Goal: Task Accomplishment & Management: Manage account settings

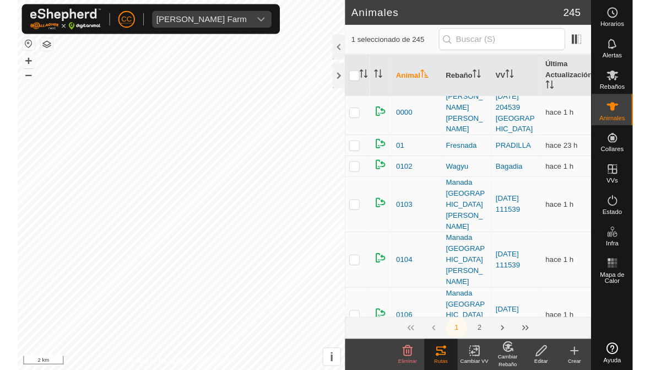
scroll to position [-9, 0]
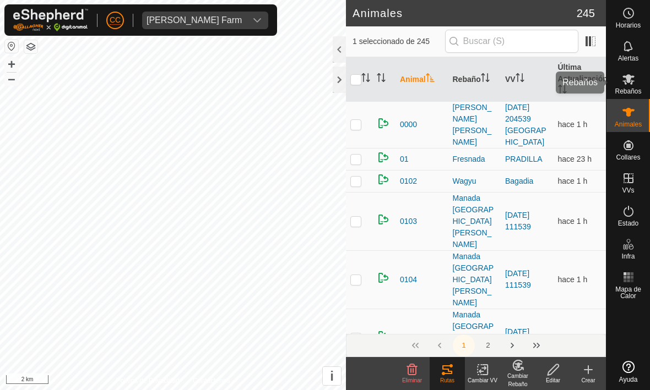
click at [624, 76] on icon at bounding box center [628, 79] width 12 height 10
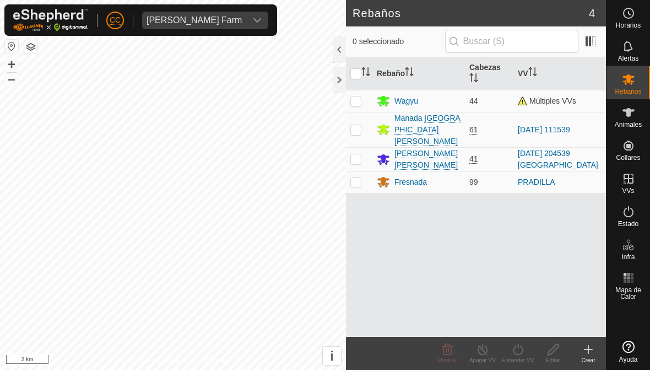
click at [355, 154] on p-checkbox at bounding box center [355, 158] width 11 height 9
checkbox input "true"
click at [333, 83] on div at bounding box center [339, 80] width 13 height 26
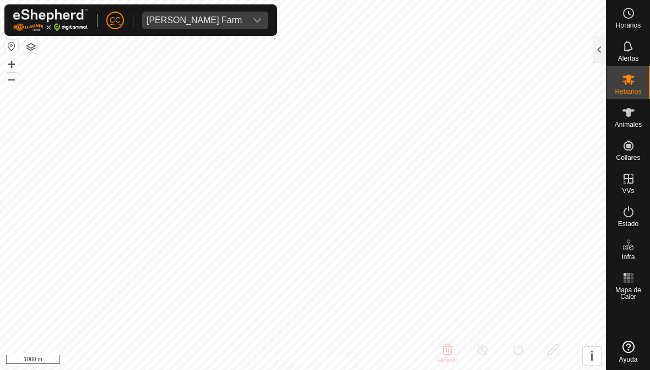
click at [226, 23] on span "[PERSON_NAME] Farm" at bounding box center [194, 21] width 104 height 18
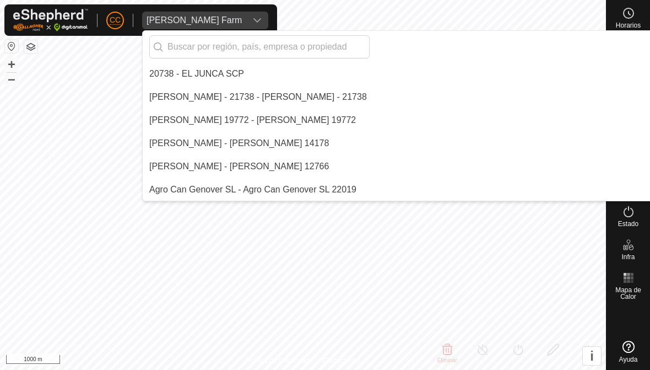
scroll to position [3123, 0]
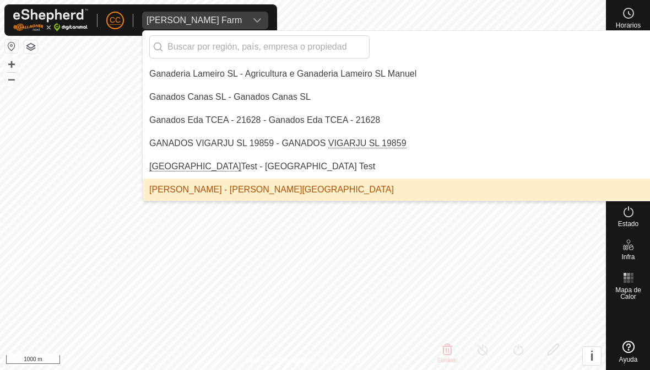
click at [188, 39] on input "text" at bounding box center [259, 46] width 220 height 23
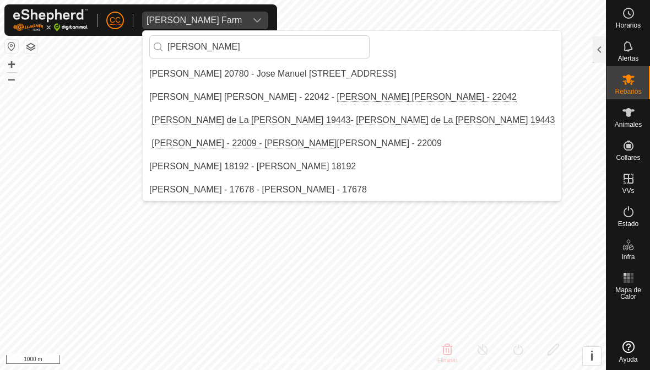
scroll to position [0, 0]
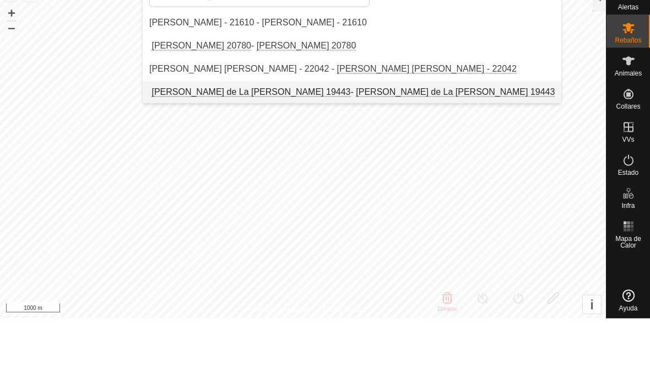
type input "[PERSON_NAME]"
click at [181, 137] on div "[PERSON_NAME] de La [PERSON_NAME] 19443 - [PERSON_NAME] de La [PERSON_NAME] 194…" at bounding box center [351, 143] width 405 height 13
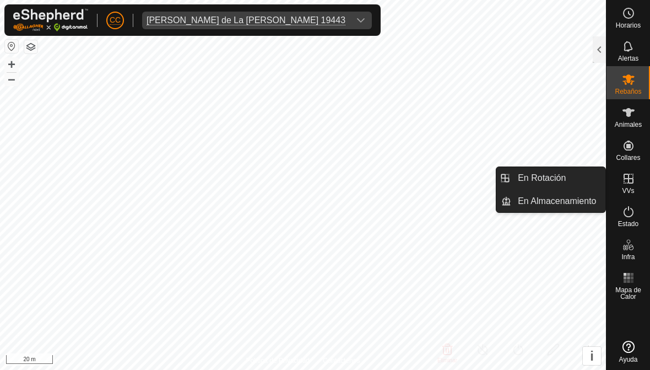
click at [540, 179] on span "En Rotación" at bounding box center [542, 177] width 48 height 13
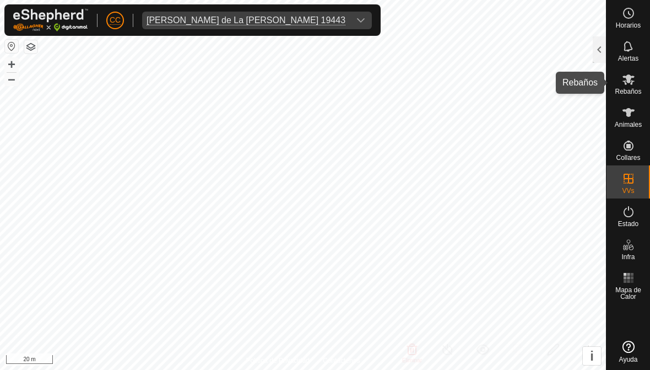
click at [620, 79] on es-mob-svg-icon at bounding box center [628, 79] width 20 height 18
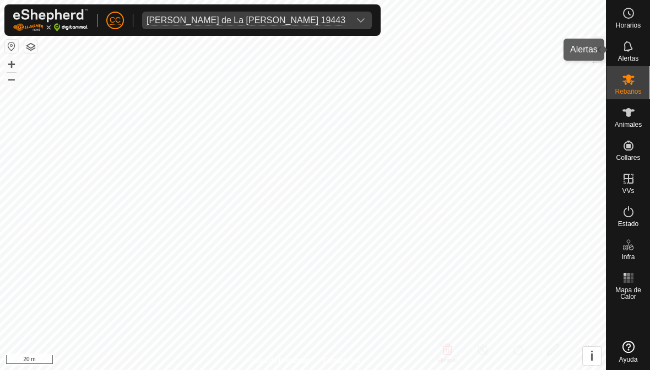
click at [606, 49] on div "Alertas" at bounding box center [628, 49] width 44 height 33
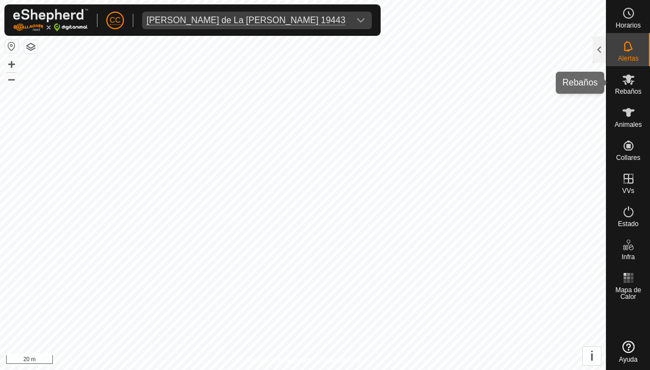
click at [631, 82] on icon at bounding box center [628, 79] width 13 height 13
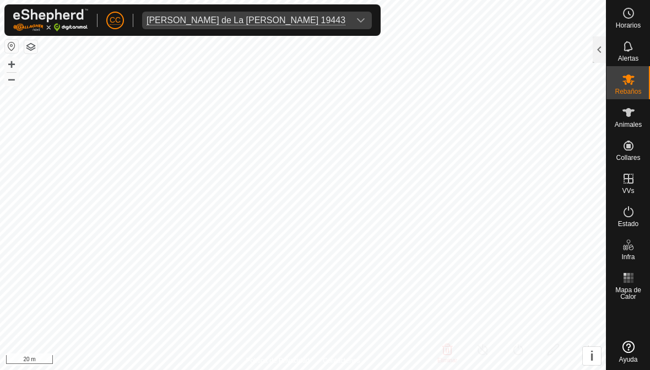
click at [598, 51] on div at bounding box center [599, 49] width 13 height 26
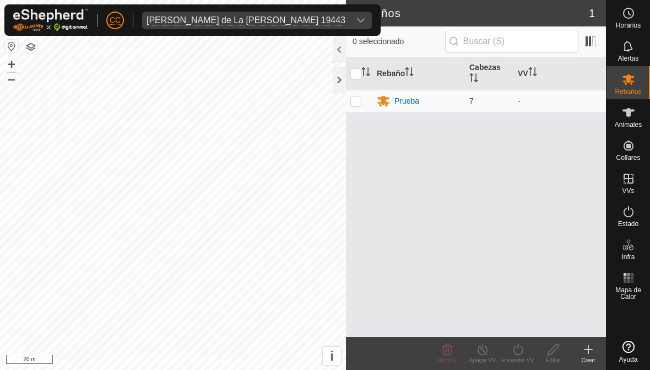
click at [378, 102] on icon at bounding box center [383, 101] width 12 height 10
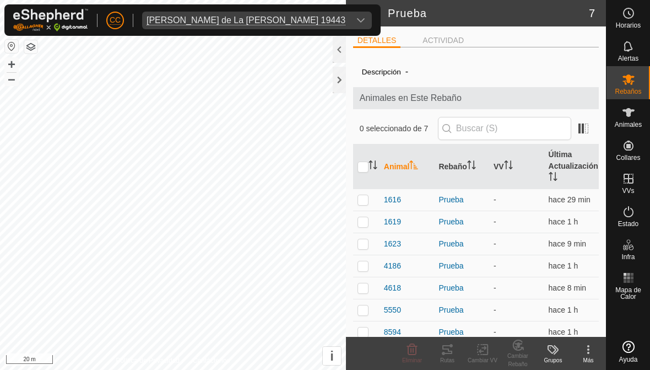
click at [362, 171] on input "checkbox" at bounding box center [362, 166] width 11 height 11
checkbox input "true"
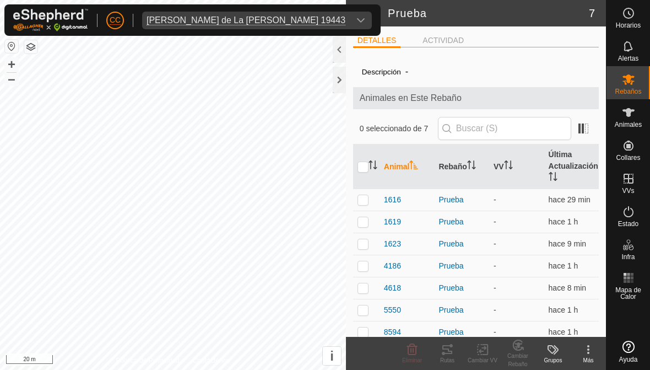
checkbox input "true"
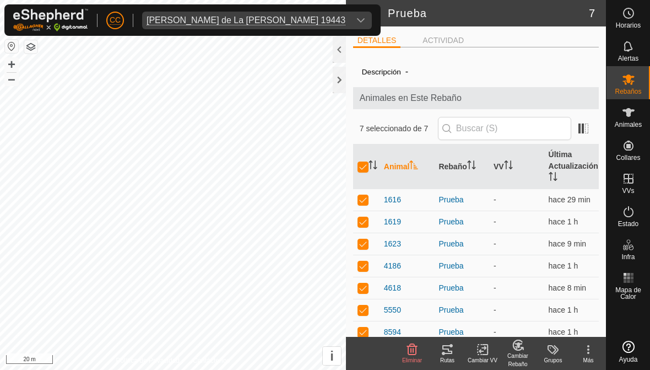
click at [486, 349] on icon at bounding box center [483, 349] width 14 height 13
click at [503, 304] on span "Elegir VV..." at bounding box center [512, 300] width 44 height 13
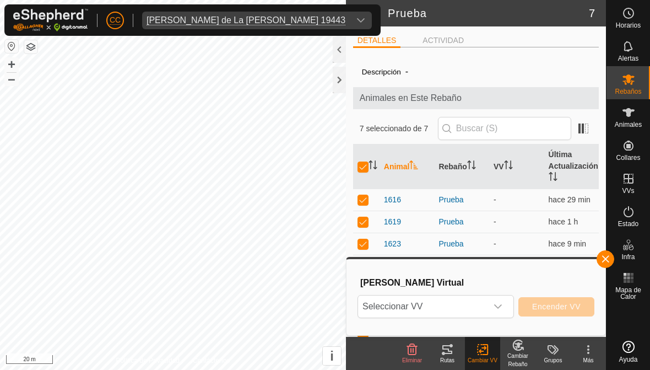
click at [501, 305] on icon "dropdown trigger" at bounding box center [498, 306] width 8 height 4
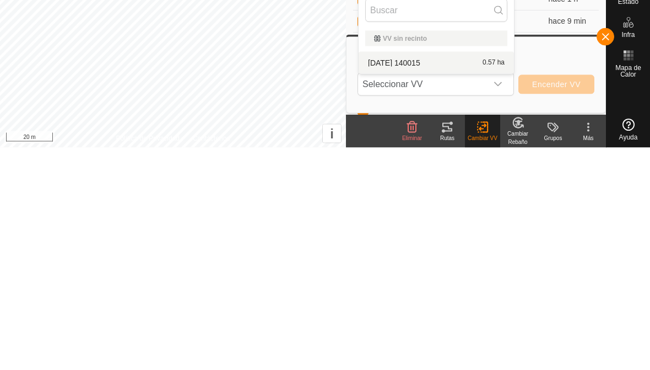
click at [389, 281] on span "[DATE] 140015" at bounding box center [394, 285] width 52 height 8
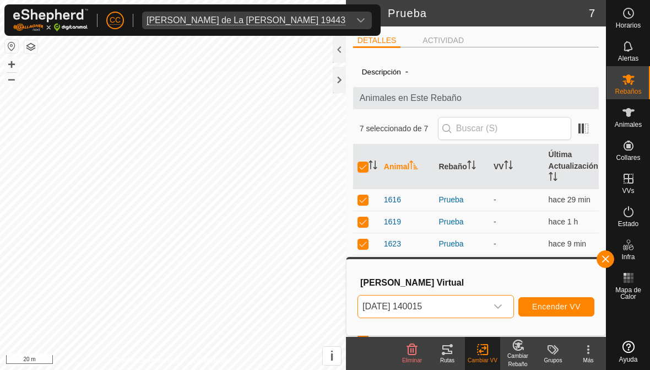
click at [541, 311] on span "Encender VV" at bounding box center [556, 306] width 48 height 9
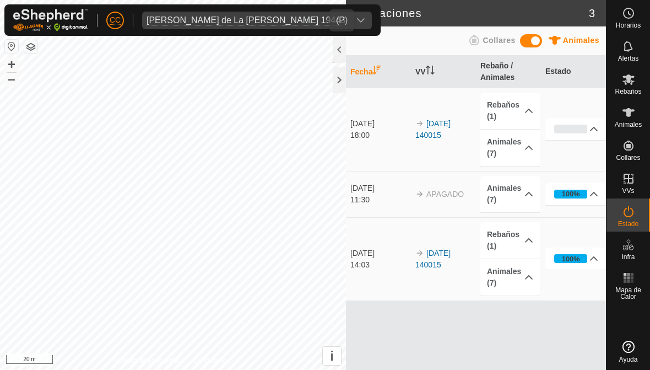
click at [356, 16] on icon "dropdown trigger" at bounding box center [360, 20] width 9 height 9
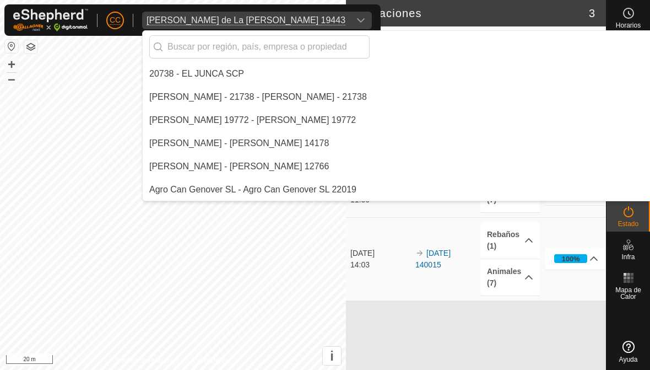
scroll to position [4372, 0]
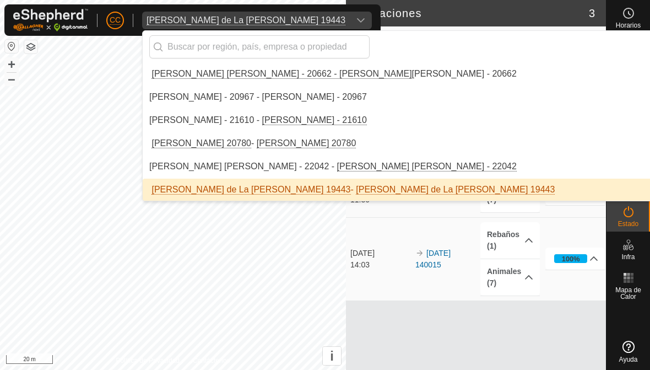
click at [265, 44] on input "text" at bounding box center [259, 46] width 220 height 23
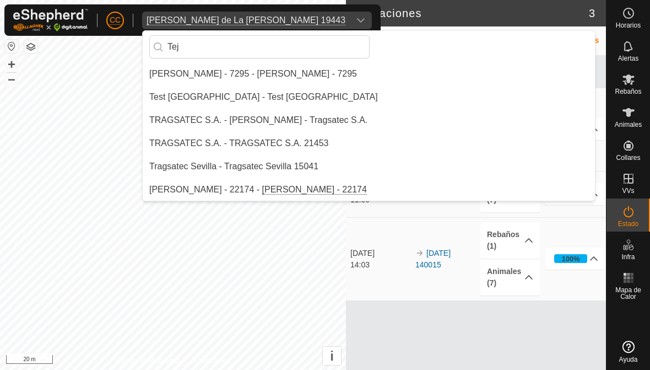
scroll to position [0, 0]
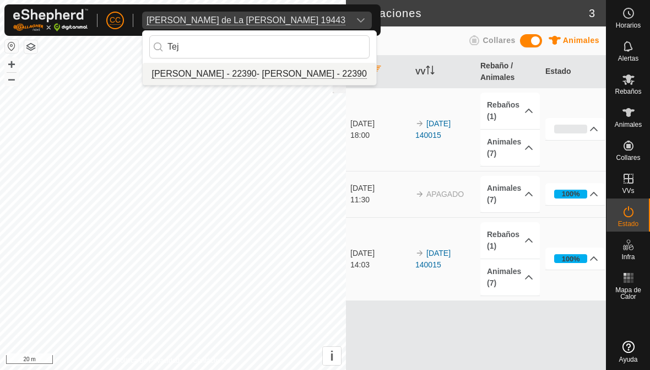
type input "Tej"
click at [247, 72] on div "[PERSON_NAME] - 22390 - [PERSON_NAME] - 22390" at bounding box center [258, 73] width 218 height 13
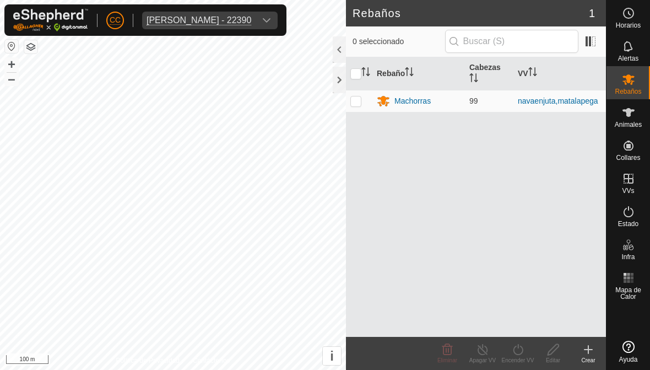
click at [337, 74] on div at bounding box center [339, 80] width 13 height 26
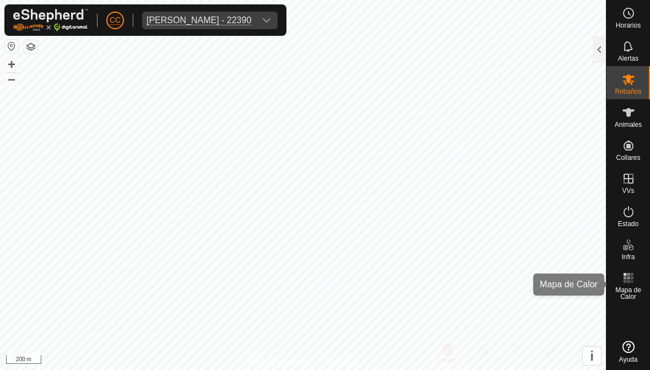
click at [632, 282] on rect at bounding box center [631, 281] width 3 height 3
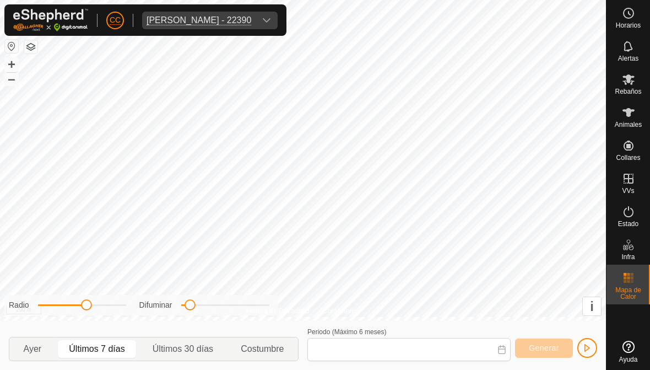
type input "[DATE] - [DATE]"
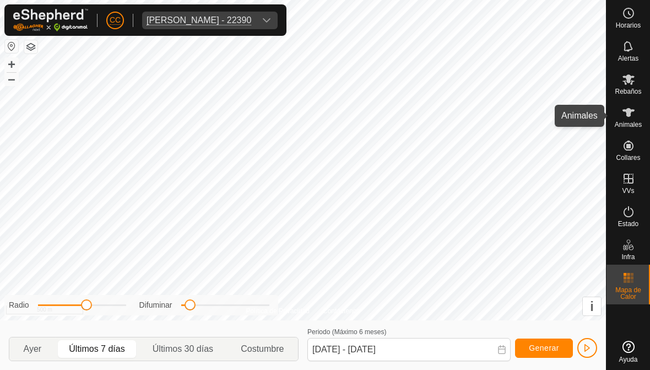
click at [625, 112] on icon at bounding box center [628, 112] width 13 height 13
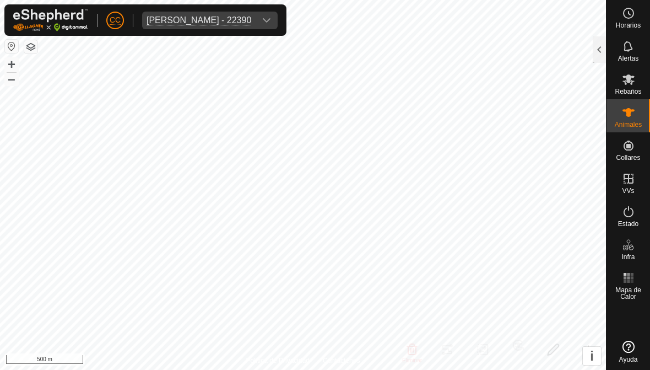
click at [600, 47] on div at bounding box center [599, 49] width 13 height 26
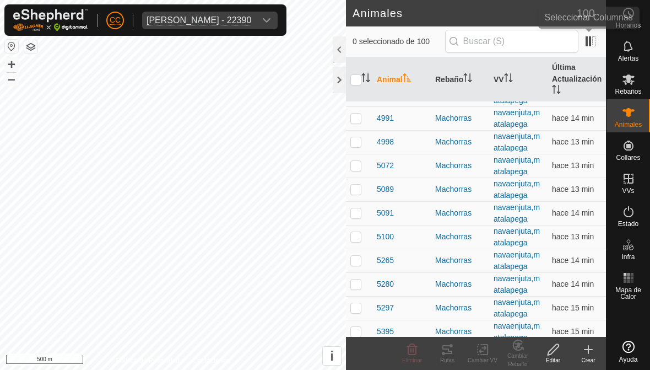
click at [595, 38] on span at bounding box center [591, 41] width 18 height 18
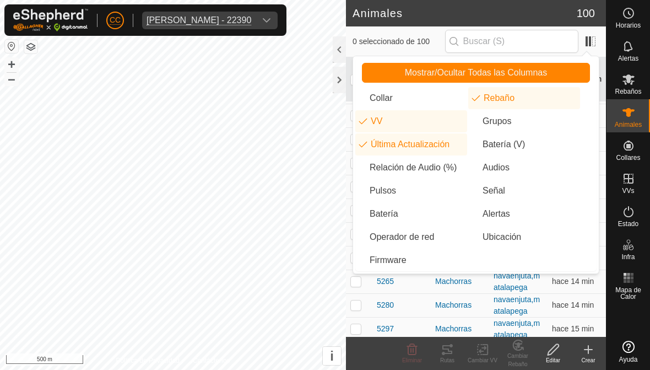
scroll to position [1156, 0]
click at [492, 213] on li "Alertas" at bounding box center [524, 214] width 112 height 22
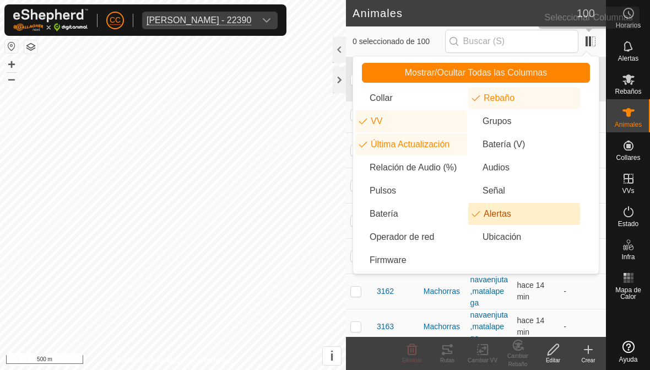
click at [587, 36] on span at bounding box center [591, 41] width 18 height 18
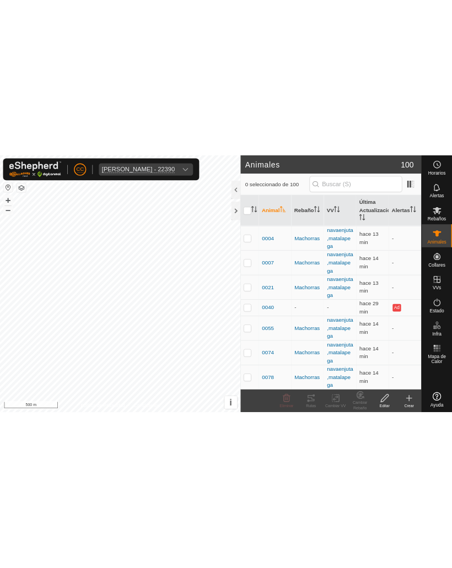
scroll to position [0, 0]
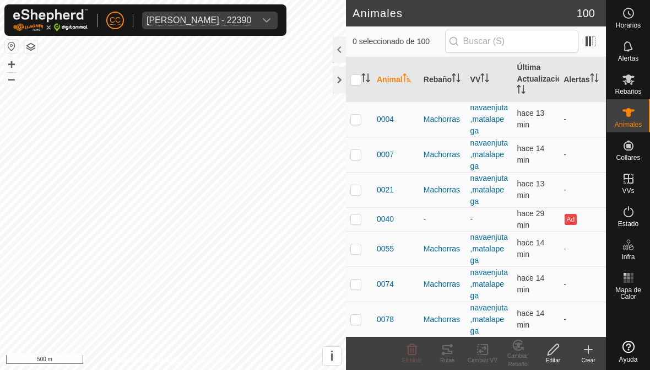
click at [574, 214] on button "Ad" at bounding box center [570, 219] width 12 height 11
click at [333, 83] on div at bounding box center [339, 80] width 13 height 26
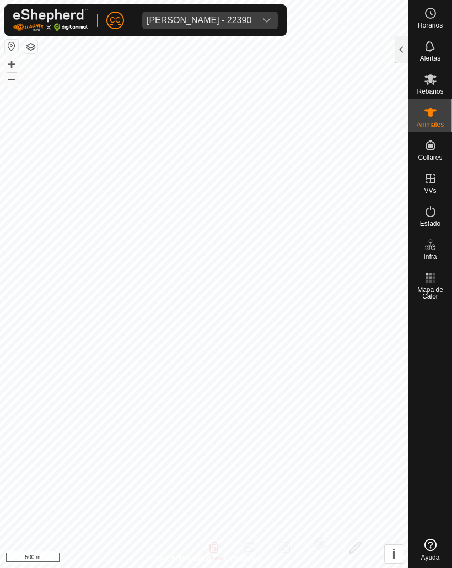
click at [394, 36] on div at bounding box center [400, 49] width 13 height 26
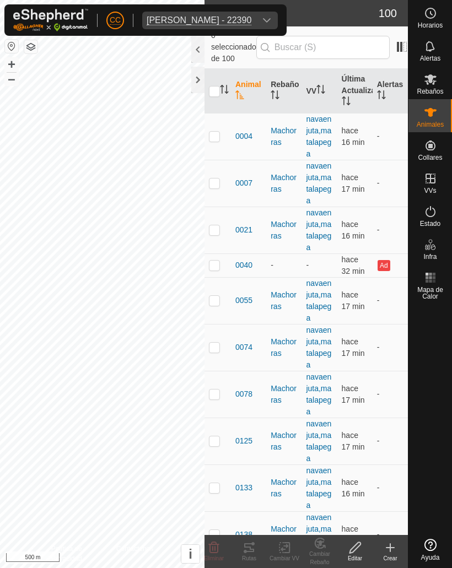
click at [390, 390] on icon at bounding box center [390, 548] width 0 height 8
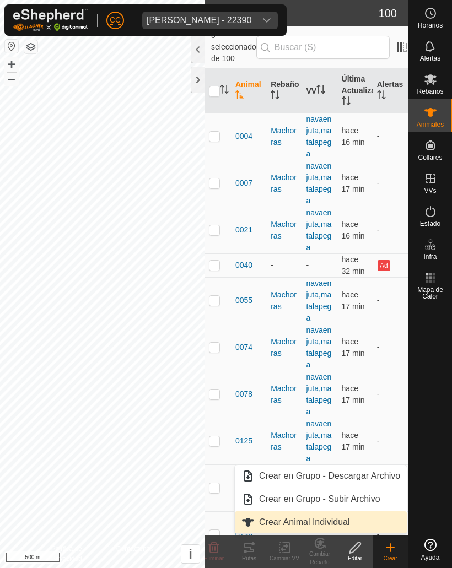
click at [253, 390] on span "Crear Animal Individual" at bounding box center [247, 521] width 13 height 13
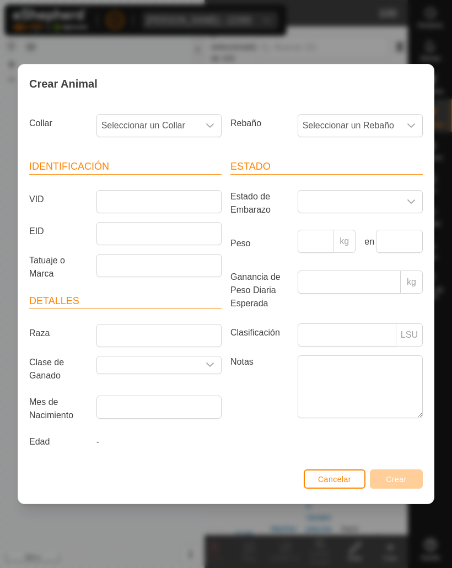
click at [144, 116] on span "Seleccionar un Collar" at bounding box center [148, 126] width 102 height 22
click at [131, 102] on div "Crear Animal" at bounding box center [225, 83] width 415 height 39
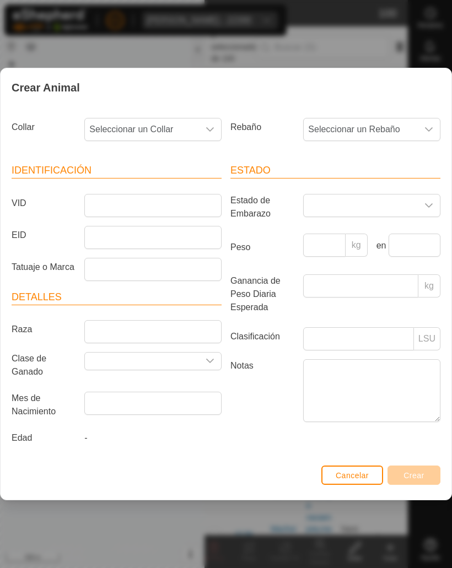
click at [341, 390] on span "Cancelar" at bounding box center [351, 475] width 33 height 9
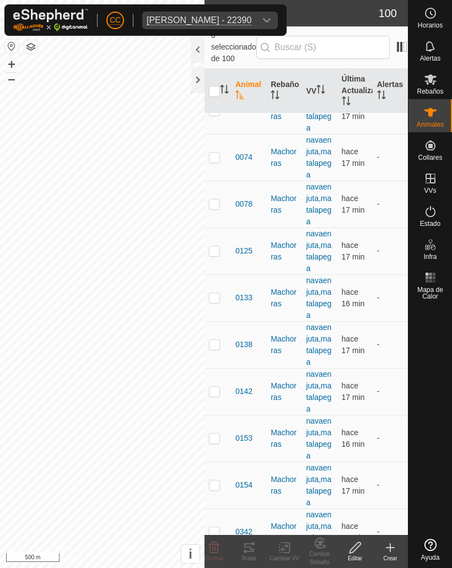
scroll to position [209, 0]
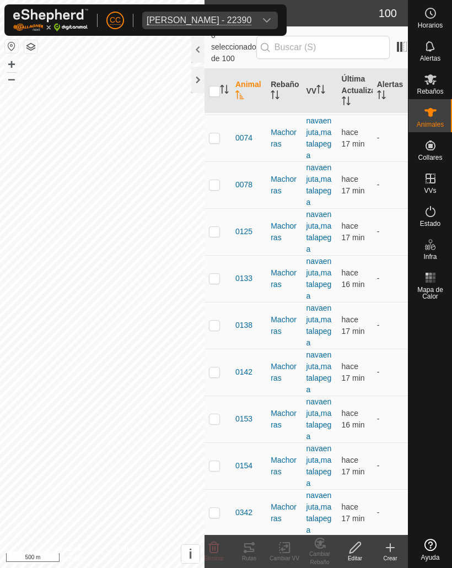
click at [241, 319] on span "0138" at bounding box center [243, 325] width 17 height 12
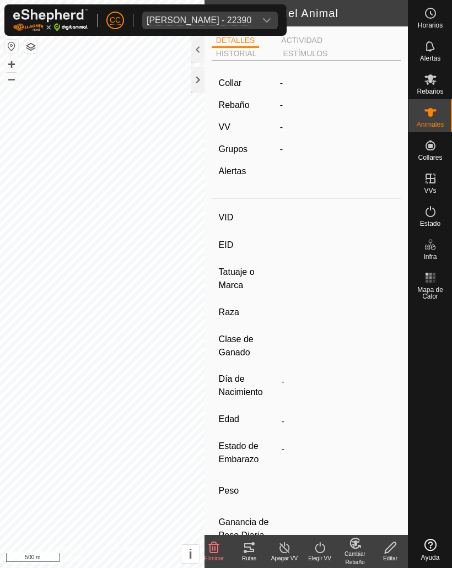
type input "0138"
type input "-"
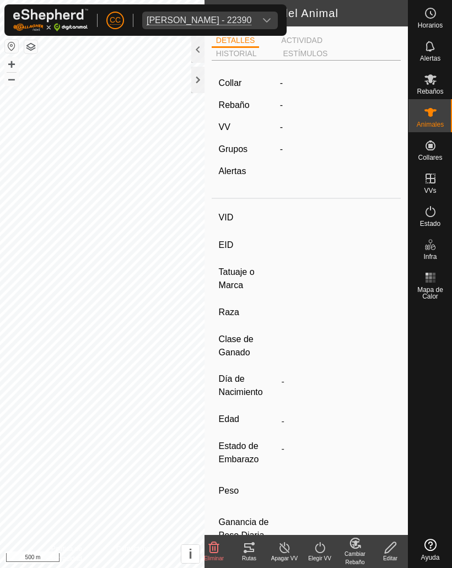
type input "0 kg"
type input "-"
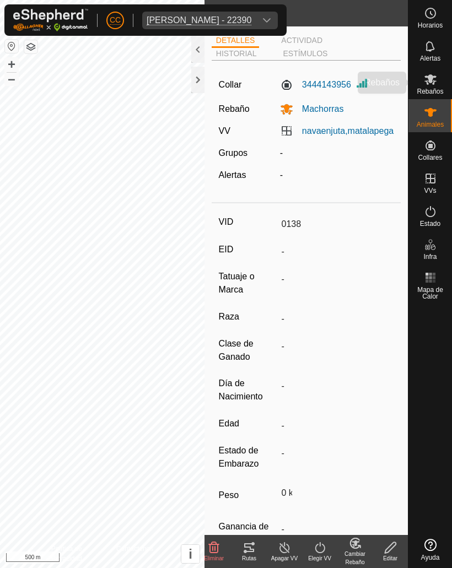
click at [424, 74] on icon at bounding box center [429, 79] width 13 height 13
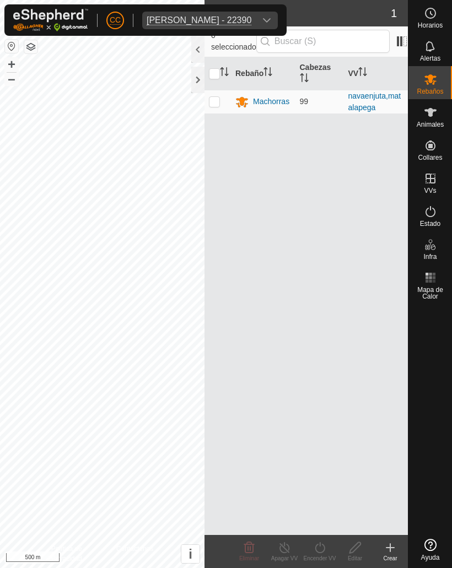
click at [428, 101] on div "Animales" at bounding box center [430, 115] width 44 height 33
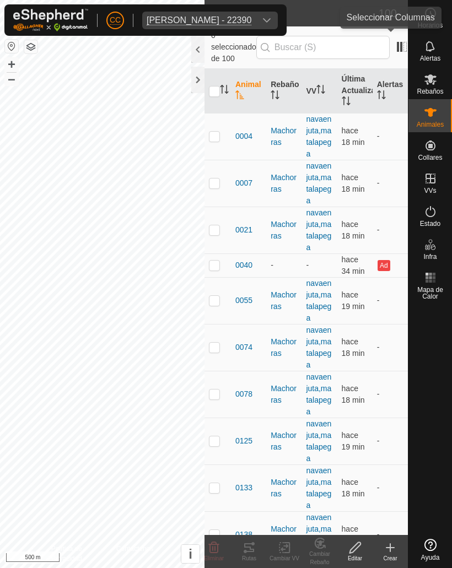
click at [395, 38] on span at bounding box center [402, 47] width 18 height 18
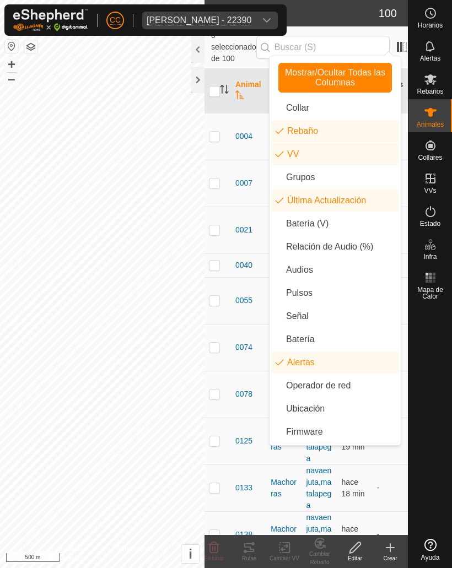
click at [301, 248] on li "Relación de Audio (%)" at bounding box center [335, 247] width 127 height 22
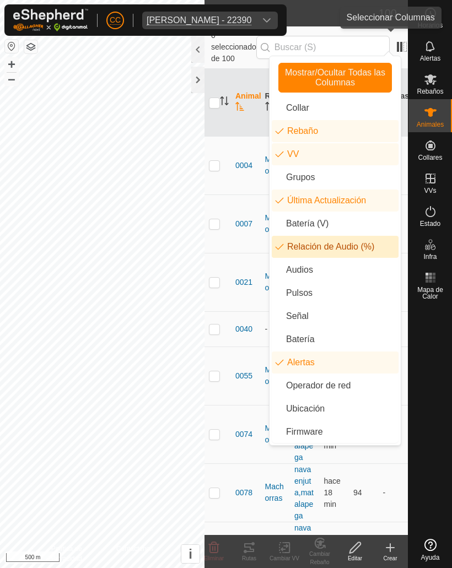
click at [398, 38] on span at bounding box center [402, 47] width 18 height 18
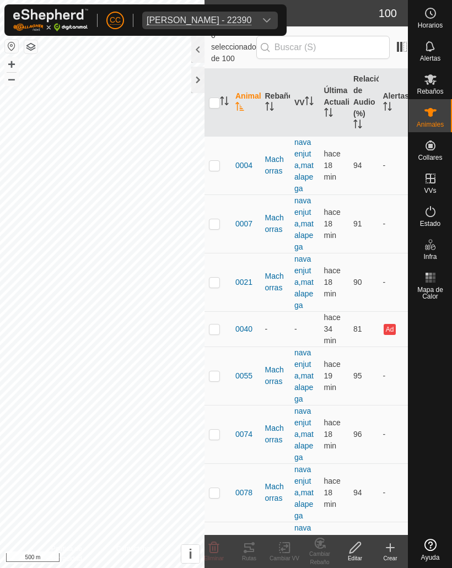
click at [395, 38] on span at bounding box center [402, 47] width 18 height 18
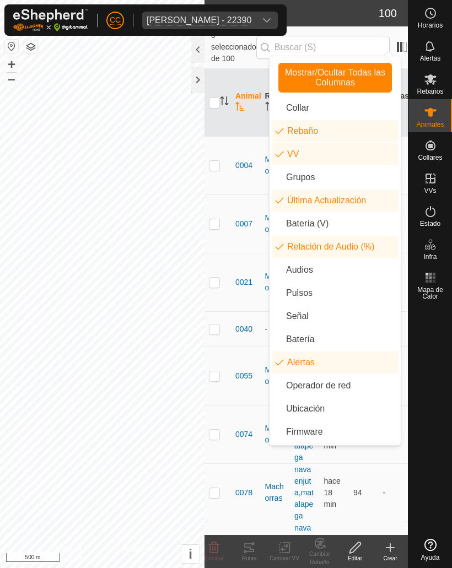
click at [393, 38] on span at bounding box center [402, 47] width 18 height 18
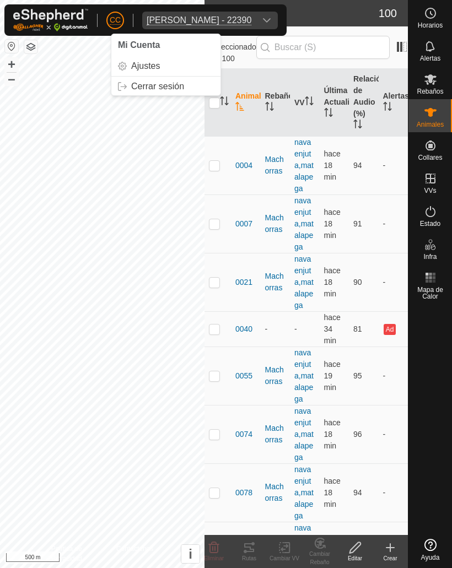
click at [153, 62] on span "Ajustes" at bounding box center [145, 66] width 29 height 9
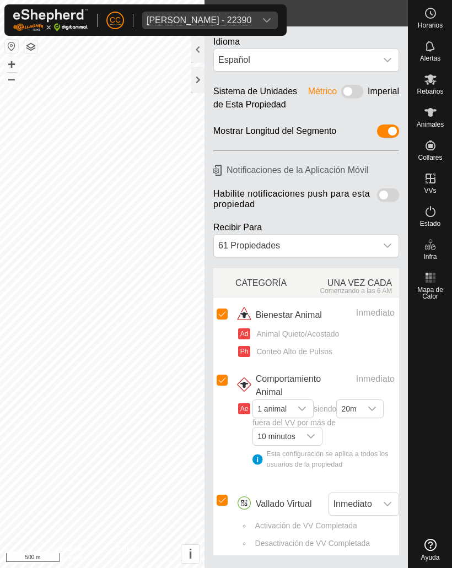
click at [194, 82] on div at bounding box center [197, 80] width 13 height 26
